Goal: Find contact information: Find contact information

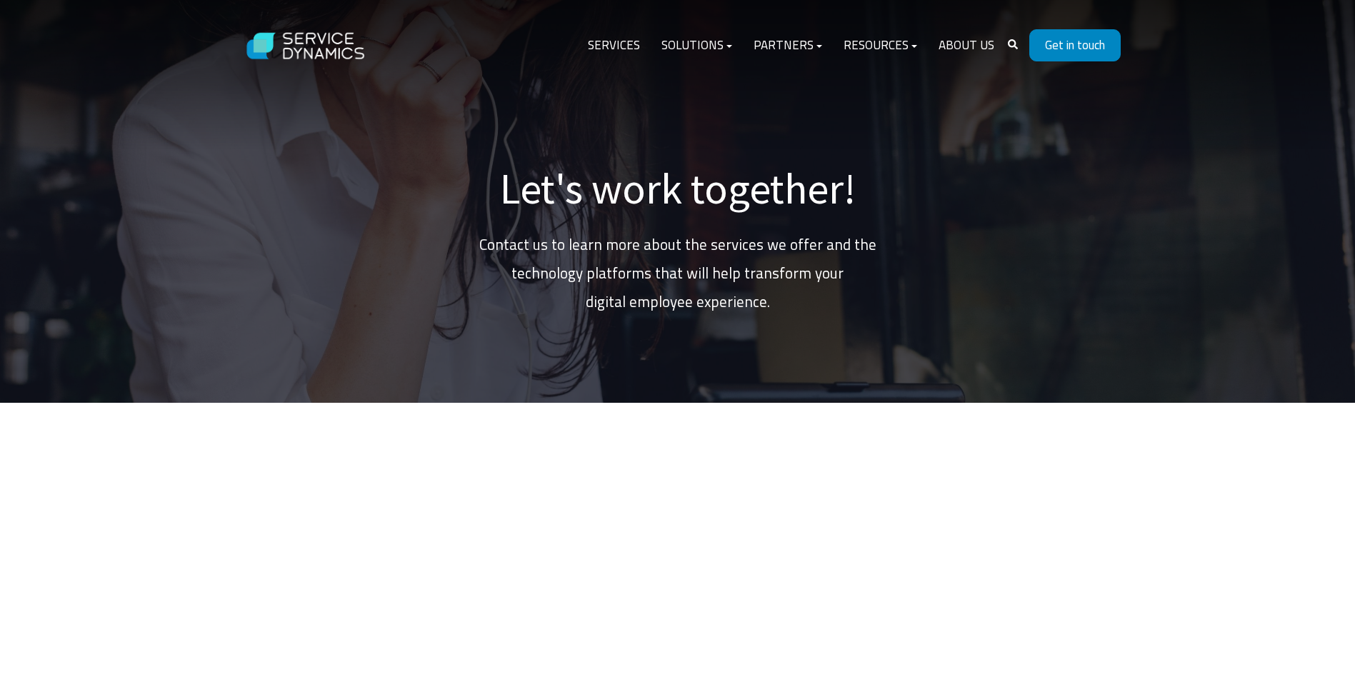
click at [1097, 43] on link "Get in touch" at bounding box center [1074, 45] width 91 height 32
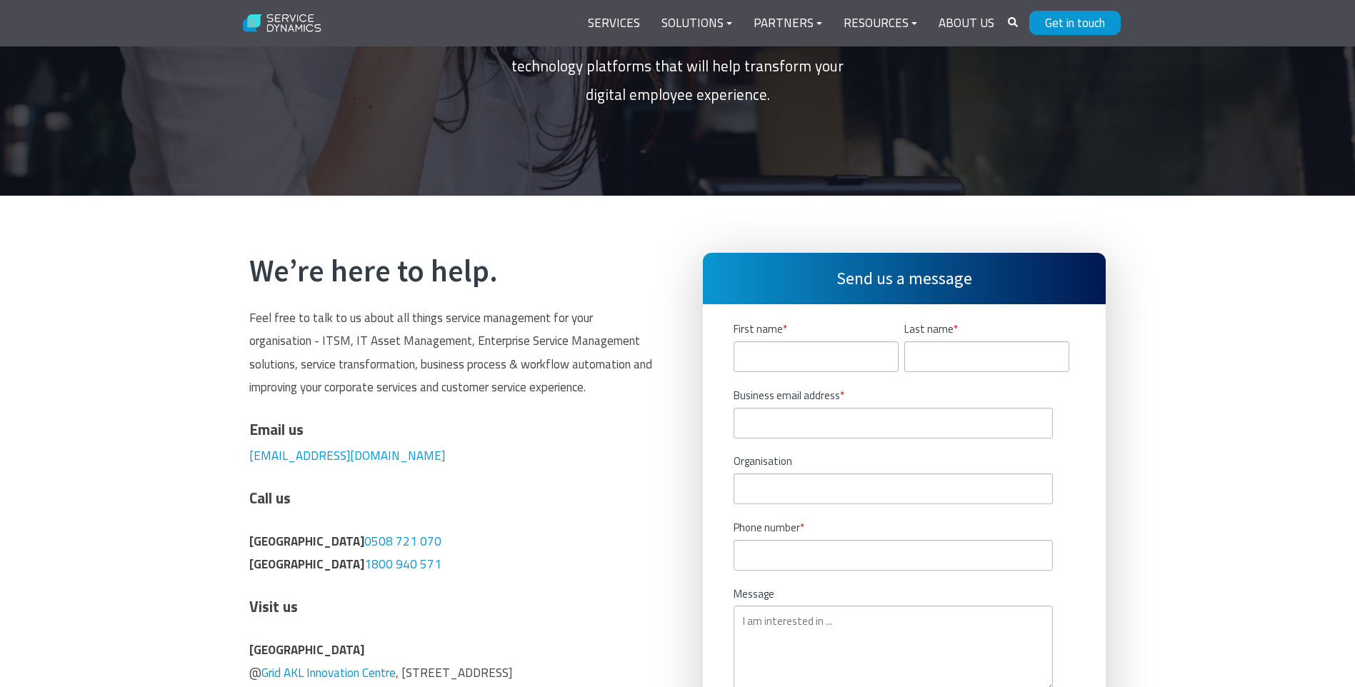
scroll to position [214, 0]
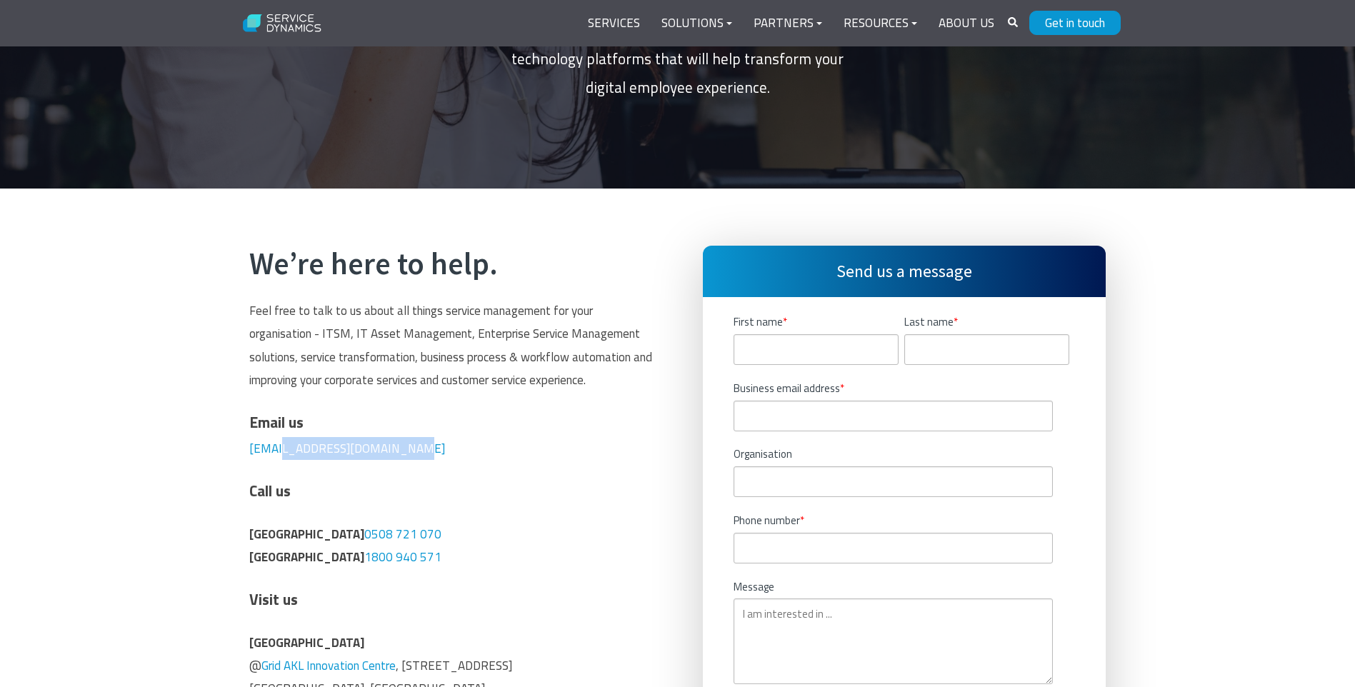
drag, startPoint x: 423, startPoint y: 448, endPoint x: 283, endPoint y: 458, distance: 140.4
click at [283, 458] on p "Email us [EMAIL_ADDRESS][DOMAIN_NAME]" at bounding box center [450, 434] width 403 height 51
copy link "[DOMAIN_NAME]"
